Goal: Find specific page/section

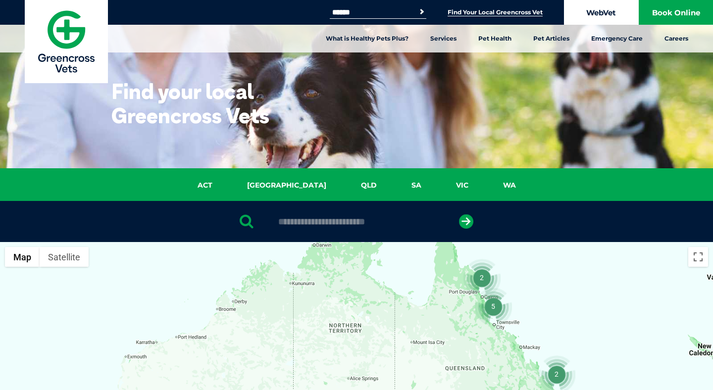
click at [588, 13] on link "WebVet" at bounding box center [601, 12] width 74 height 25
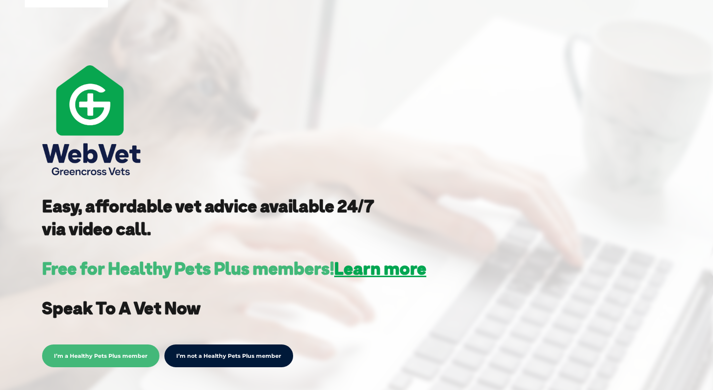
scroll to position [121, 0]
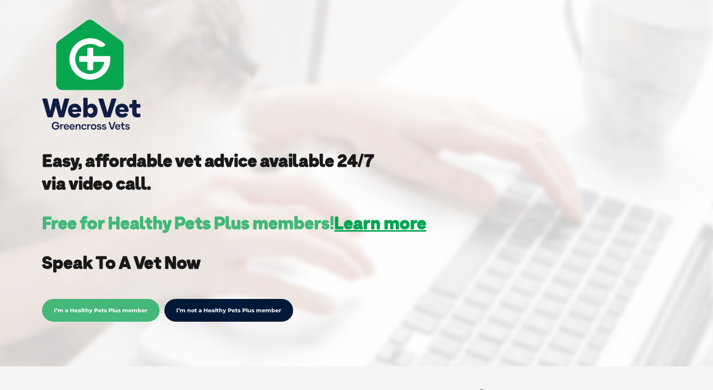
click at [117, 315] on span "I’m a Healthy Pets Plus member" at bounding box center [100, 310] width 117 height 23
